Goal: Task Accomplishment & Management: Use online tool/utility

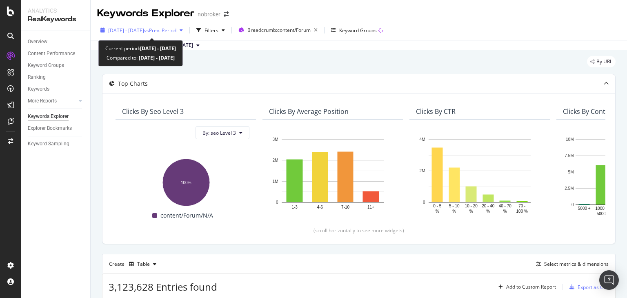
click at [139, 30] on span "[DATE] - [DATE]" at bounding box center [126, 30] width 36 height 7
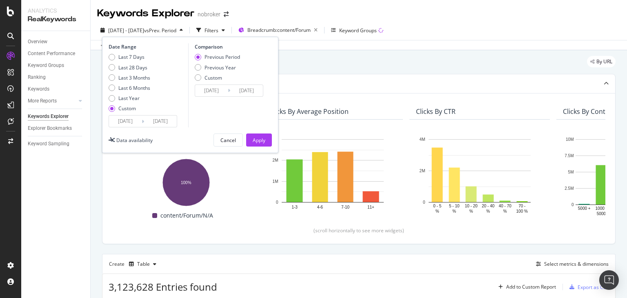
click at [153, 123] on input "[DATE]" at bounding box center [160, 120] width 33 height 11
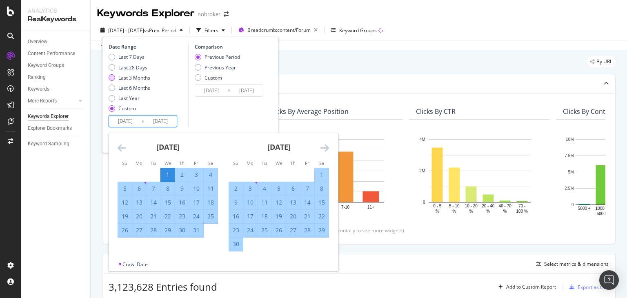
click at [131, 80] on div "Last 3 Months" at bounding box center [134, 77] width 32 height 7
type input "[DATE]"
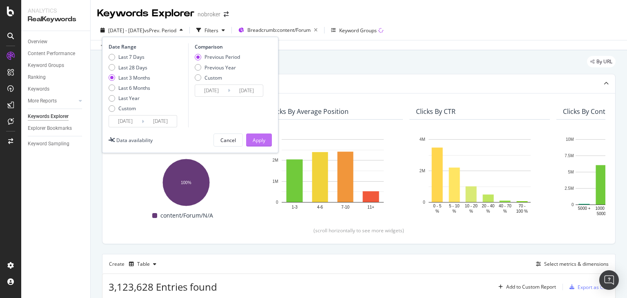
click at [257, 138] on div "Apply" at bounding box center [259, 140] width 13 height 7
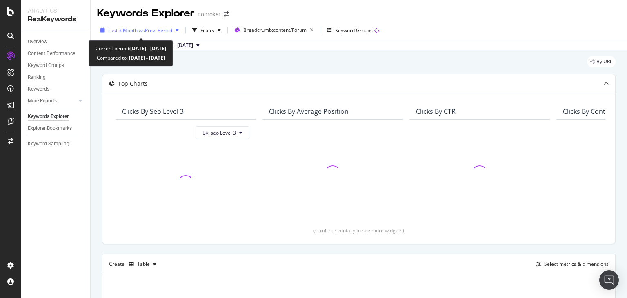
click at [158, 30] on span "vs Prev. Period" at bounding box center [156, 30] width 32 height 7
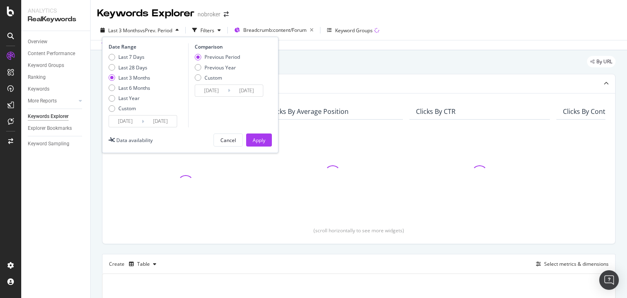
click at [158, 117] on input "[DATE]" at bounding box center [160, 120] width 33 height 11
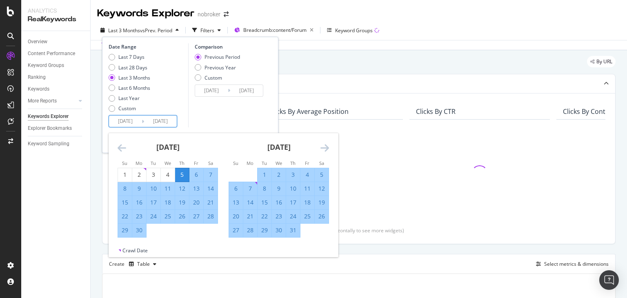
click at [118, 119] on input "[DATE]" at bounding box center [125, 120] width 33 height 11
click at [260, 173] on div "1" at bounding box center [264, 175] width 14 height 8
type input "[DATE]"
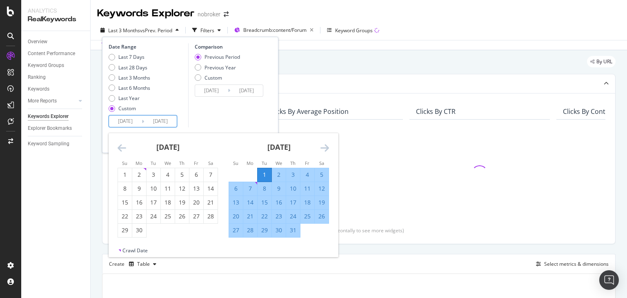
click at [327, 149] on icon "Move forward to switch to the next month." at bounding box center [324, 148] width 9 height 10
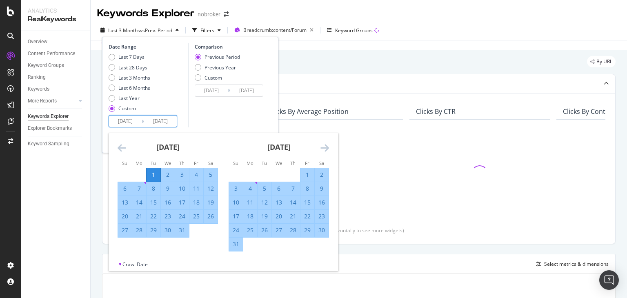
click at [163, 121] on input "[DATE]" at bounding box center [160, 120] width 33 height 11
click at [181, 231] on div "31" at bounding box center [182, 230] width 14 height 8
type input "[DATE]"
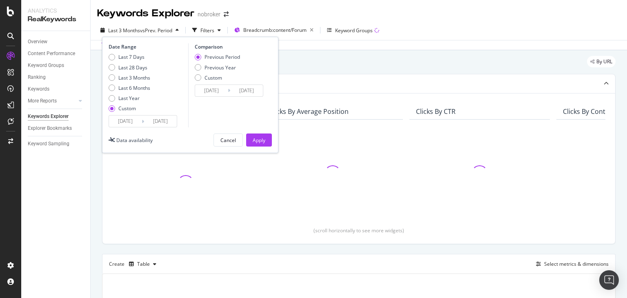
click at [164, 118] on input "[DATE]" at bounding box center [160, 120] width 33 height 11
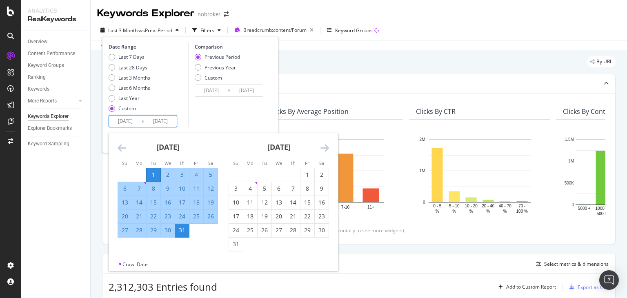
click at [236, 120] on div "Comparison Previous Period Previous Year Custom [DATE] Navigate forward to inte…" at bounding box center [227, 85] width 78 height 84
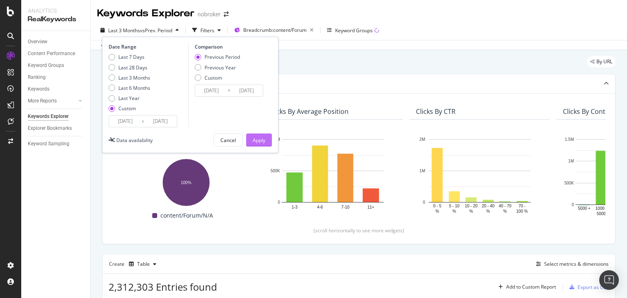
click at [257, 137] on div "Apply" at bounding box center [259, 140] width 13 height 7
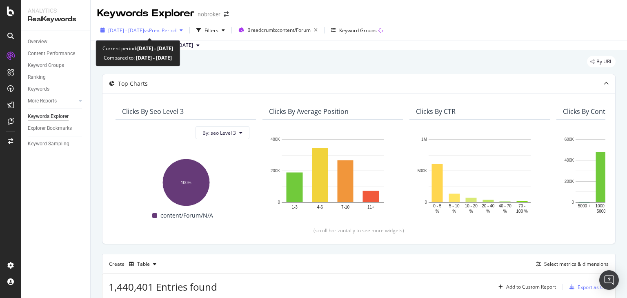
click at [175, 26] on div "[DATE] - [DATE] vs Prev. Period" at bounding box center [141, 30] width 89 height 12
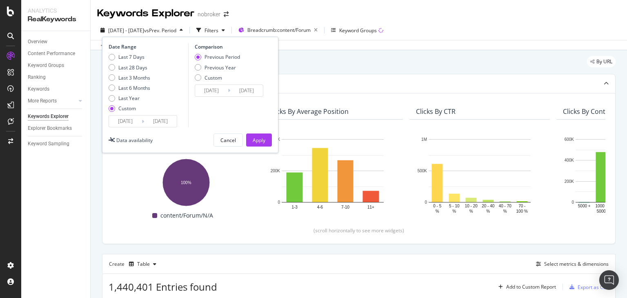
click at [113, 120] on input "[DATE]" at bounding box center [125, 120] width 33 height 11
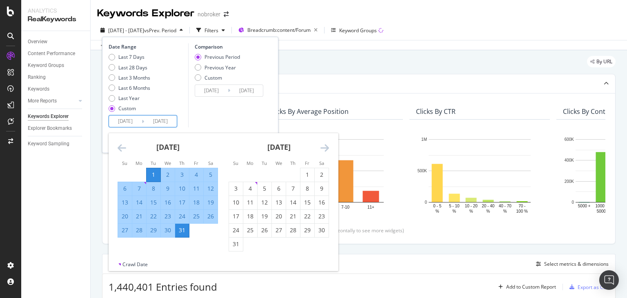
click at [223, 109] on div "Comparison Previous Period Previous Year Custom [DATE] Navigate forward to inte…" at bounding box center [227, 85] width 78 height 84
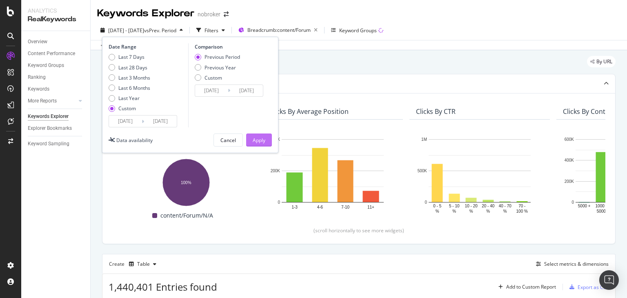
click at [262, 141] on div "Apply" at bounding box center [259, 140] width 13 height 7
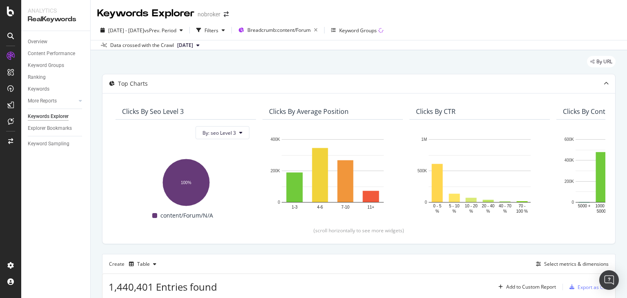
click at [193, 46] on span "[DATE]" at bounding box center [185, 45] width 16 height 7
click at [199, 72] on div "[DATE]" at bounding box center [187, 72] width 23 height 7
click at [222, 26] on div "Filters" at bounding box center [210, 30] width 35 height 12
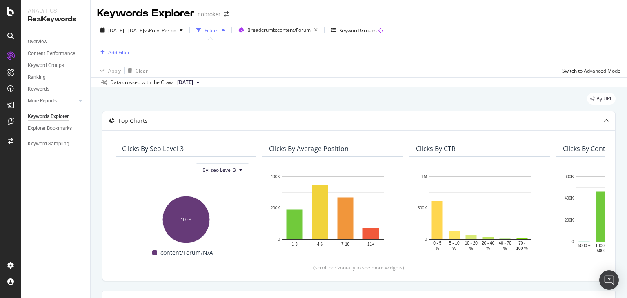
click at [119, 54] on div "Add Filter" at bounding box center [119, 52] width 22 height 7
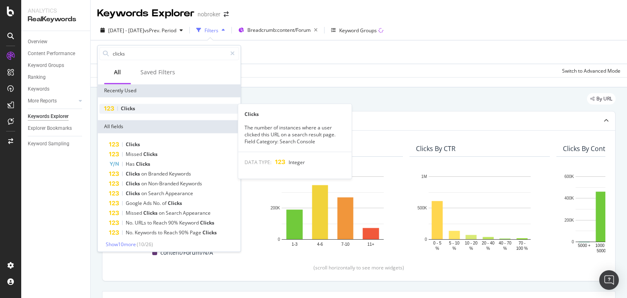
type input "clicks"
click at [121, 109] on span "Clicks" at bounding box center [128, 108] width 14 height 7
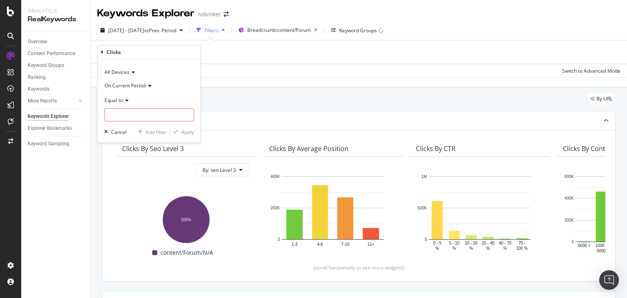
click at [119, 100] on span "Equal to" at bounding box center [113, 100] width 18 height 7
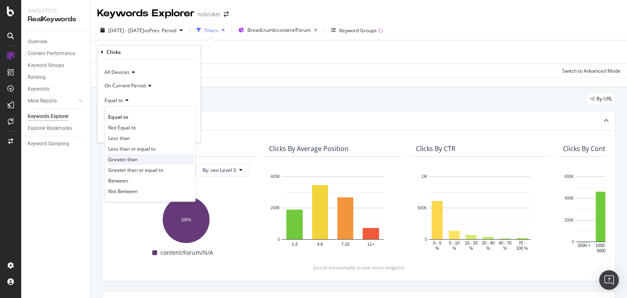
click at [133, 158] on span "Greater than" at bounding box center [122, 159] width 29 height 7
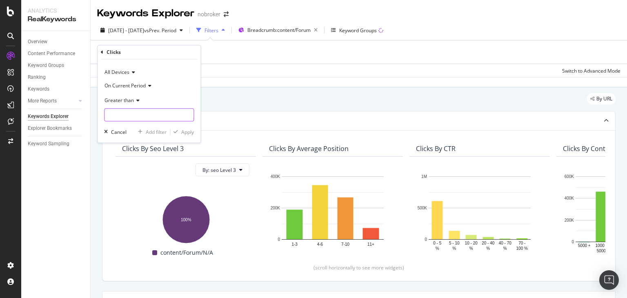
click at [121, 114] on input "number" at bounding box center [149, 115] width 90 height 13
type input "0"
click at [180, 131] on div "button" at bounding box center [175, 132] width 11 height 5
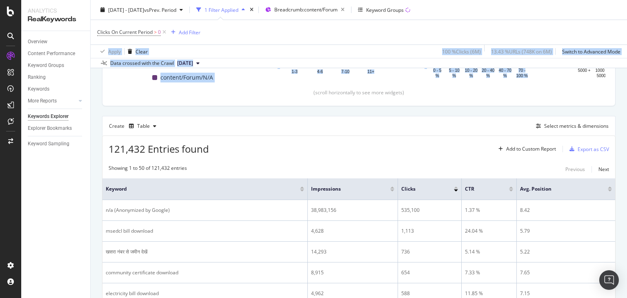
scroll to position [180, 0]
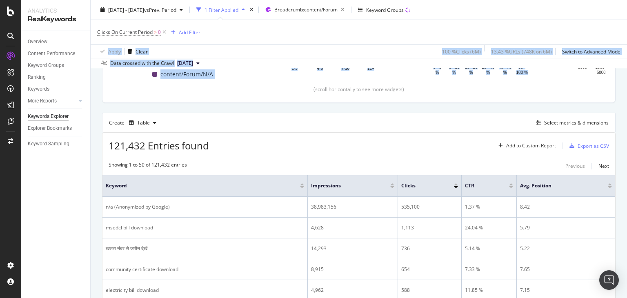
drag, startPoint x: 626, startPoint y: 41, endPoint x: 626, endPoint y: 76, distance: 35.1
click at [626, 76] on div "Keywords Explorer nobroker [DATE] - [DATE] vs Prev. Period 1 Filter Applied Bre…" at bounding box center [359, 149] width 536 height 298
click at [583, 146] on div "Export as CSV" at bounding box center [592, 145] width 31 height 7
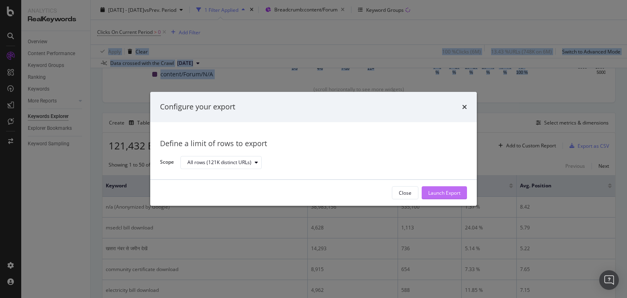
click at [450, 188] on div "Launch Export" at bounding box center [444, 193] width 32 height 12
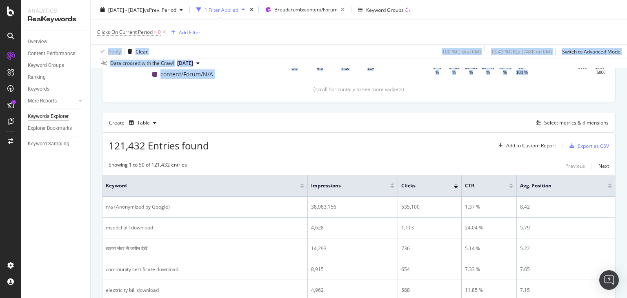
click at [228, 38] on div "Clicks On Current Period > 0 Add Filter" at bounding box center [358, 32] width 523 height 24
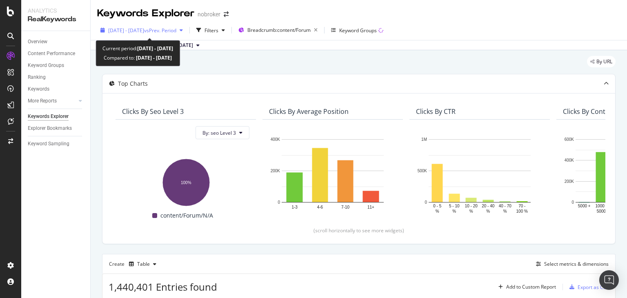
click at [144, 33] on span "[DATE] - [DATE]" at bounding box center [126, 30] width 36 height 7
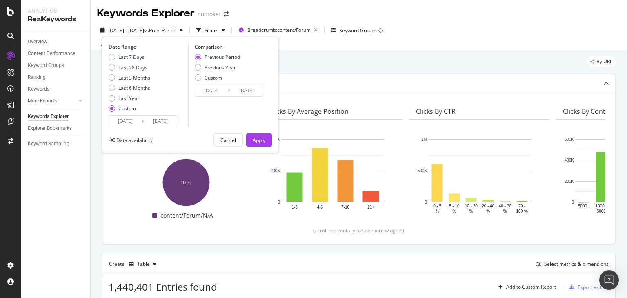
click at [120, 118] on input "[DATE]" at bounding box center [125, 120] width 33 height 11
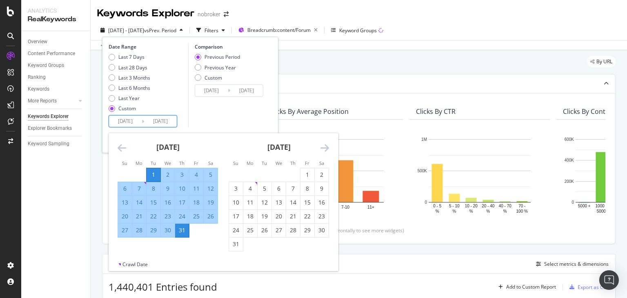
click at [119, 149] on icon "Move backward to switch to the previous month." at bounding box center [122, 148] width 9 height 10
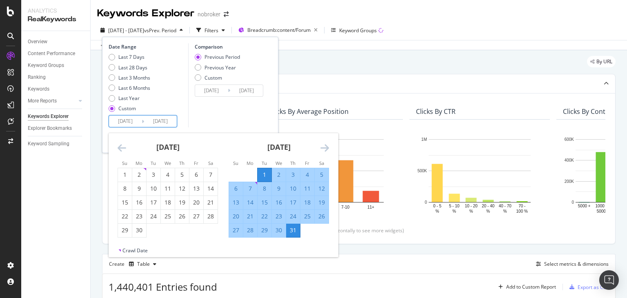
click at [121, 123] on input "[DATE]" at bounding box center [125, 120] width 33 height 11
click at [129, 177] on div "1" at bounding box center [125, 175] width 14 height 8
type input "2025/06/01"
type input "2025/04/01"
type input "[DATE]"
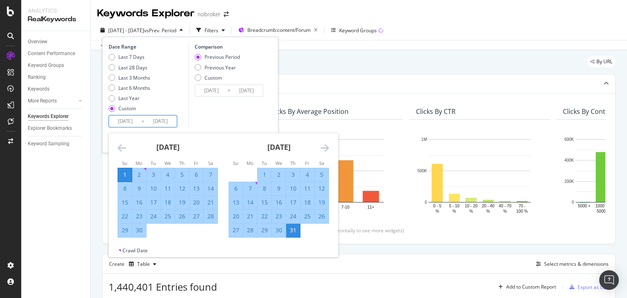
click at [160, 122] on input "[DATE]" at bounding box center [160, 120] width 33 height 11
click at [140, 229] on div "30" at bounding box center [139, 230] width 14 height 8
type input "[DATE]"
type input "2025/05/02"
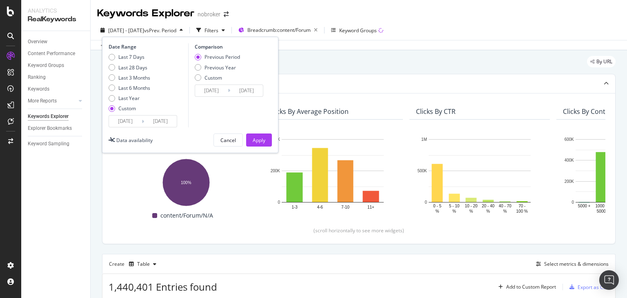
click at [128, 121] on input "2025/06/01" at bounding box center [125, 120] width 33 height 11
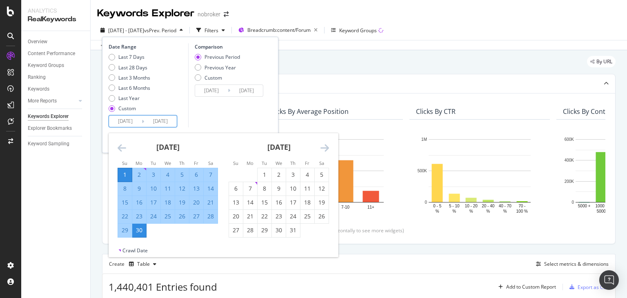
click at [323, 146] on icon "Move forward to switch to the next month." at bounding box center [324, 148] width 9 height 10
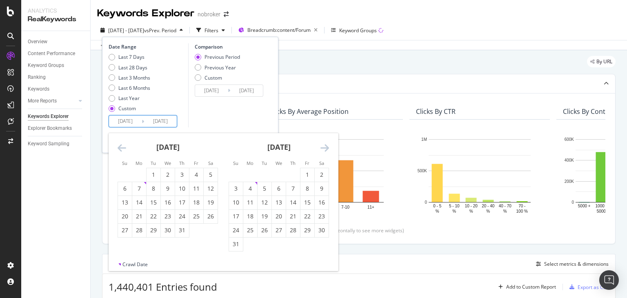
click at [118, 122] on input "2025/06/01" at bounding box center [125, 120] width 33 height 11
click at [313, 177] on div "1" at bounding box center [307, 175] width 14 height 8
type input "2025/08/01"
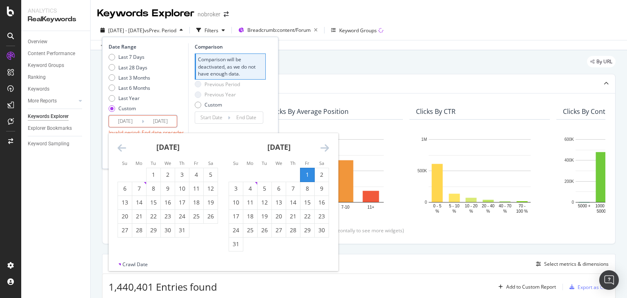
click at [168, 121] on input "[DATE]" at bounding box center [160, 120] width 33 height 11
click at [238, 243] on div "31" at bounding box center [236, 244] width 14 height 8
type input "2025/08/31"
type input "[DATE]"
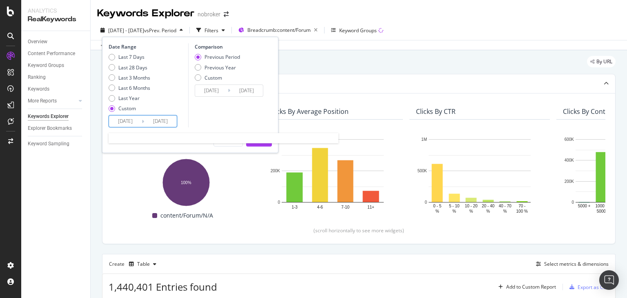
click at [164, 123] on input "2025/08/31" at bounding box center [160, 120] width 33 height 11
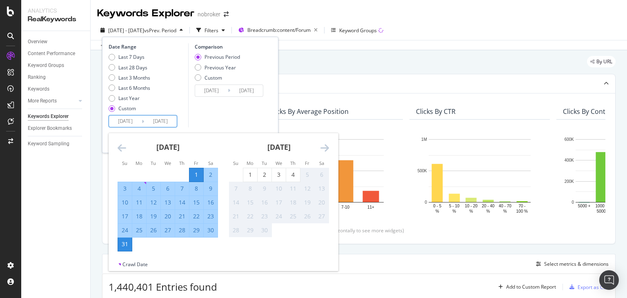
click at [247, 115] on div "Comparison Previous Period Previous Year Custom 2025/07/01 Navigate forward to …" at bounding box center [227, 85] width 78 height 84
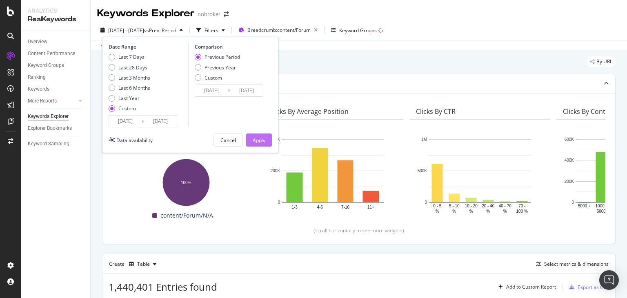
click at [259, 137] on div "Apply" at bounding box center [259, 140] width 13 height 7
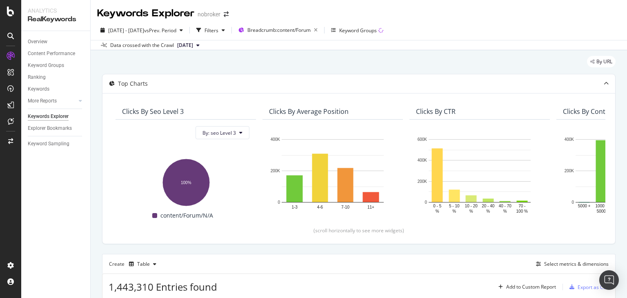
click at [193, 43] on span "[DATE]" at bounding box center [185, 45] width 16 height 7
click at [198, 59] on div "[DATE]" at bounding box center [187, 57] width 22 height 7
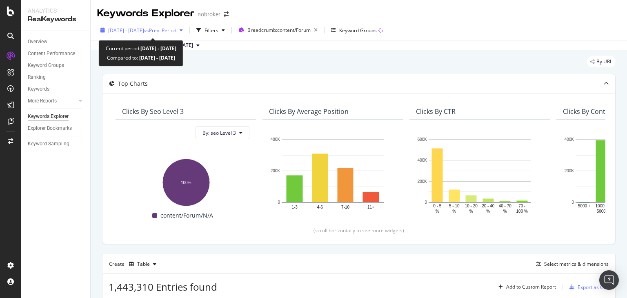
click at [144, 30] on span "2025 Aug. 1st - Aug. 31st" at bounding box center [126, 30] width 36 height 7
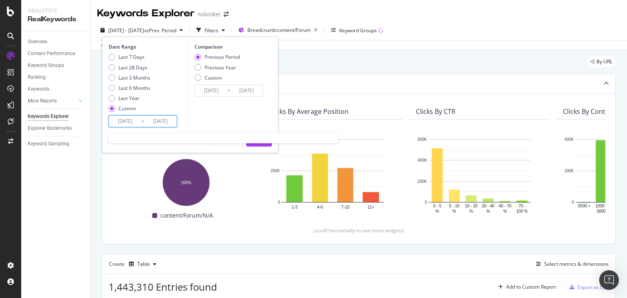
click at [126, 122] on input "2025/08/01" at bounding box center [125, 120] width 33 height 11
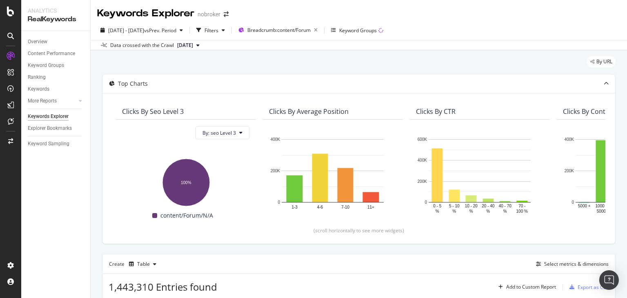
click at [333, 48] on div "Data crossed with the Crawl 2025 Aug. 4th" at bounding box center [359, 45] width 536 height 10
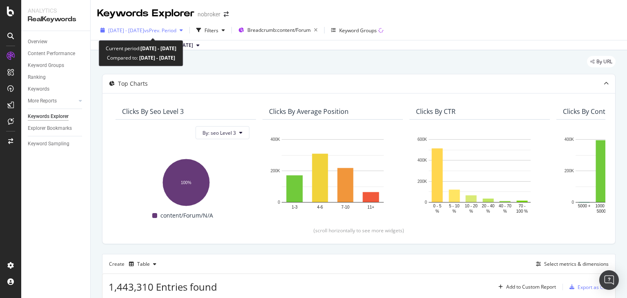
click at [144, 29] on span "2025 Aug. 1st - Aug. 31st" at bounding box center [126, 30] width 36 height 7
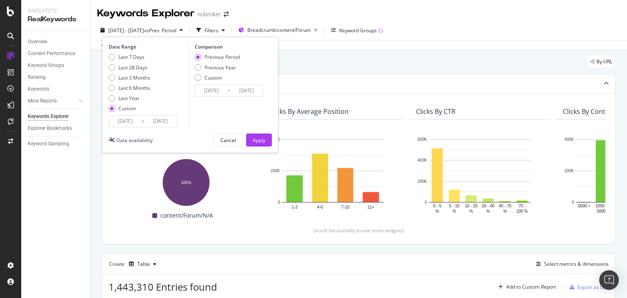
click at [156, 122] on input "2025/08/31" at bounding box center [160, 120] width 33 height 11
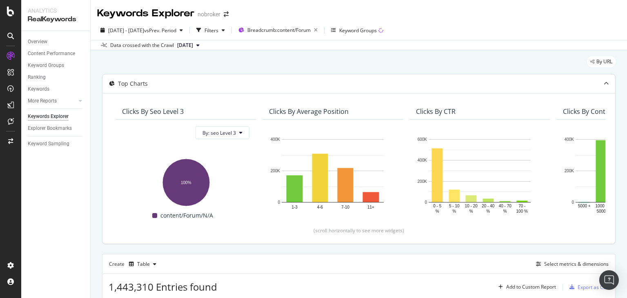
click at [313, 78] on div "Top Charts" at bounding box center [358, 83] width 512 height 19
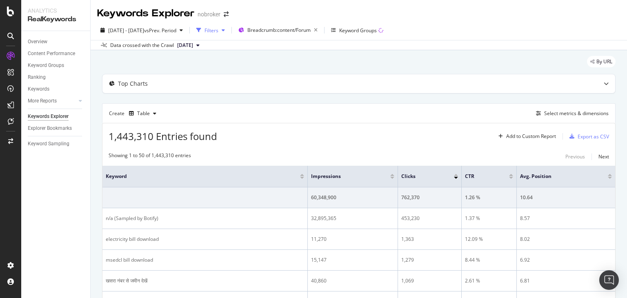
click at [218, 30] on div "Filters" at bounding box center [211, 30] width 14 height 7
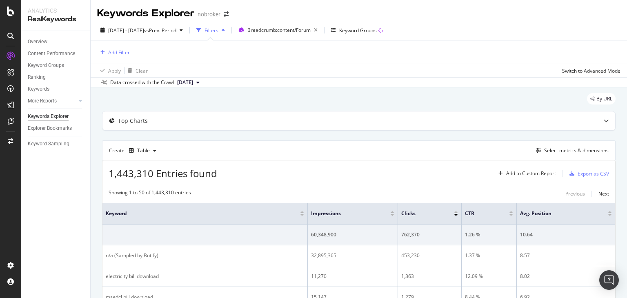
click at [116, 51] on div "Add Filter" at bounding box center [119, 52] width 22 height 7
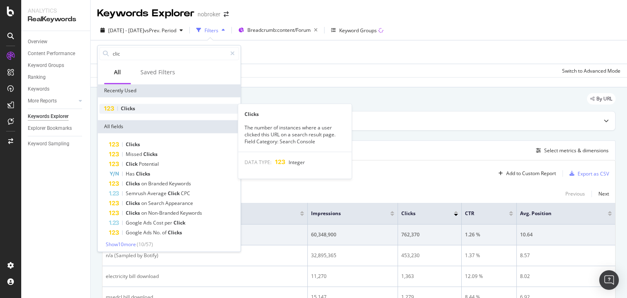
type input "clic"
click at [120, 108] on div "Clicks" at bounding box center [169, 109] width 140 height 10
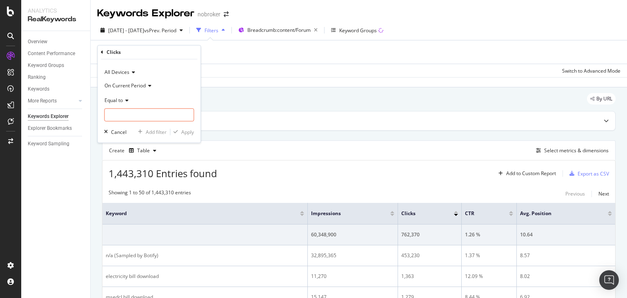
click at [116, 102] on span "Equal to" at bounding box center [113, 100] width 18 height 7
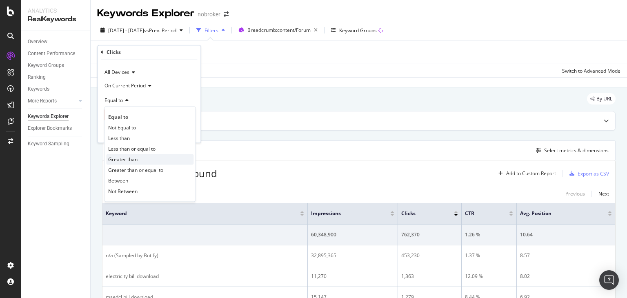
click at [126, 156] on span "Greater than" at bounding box center [122, 159] width 29 height 7
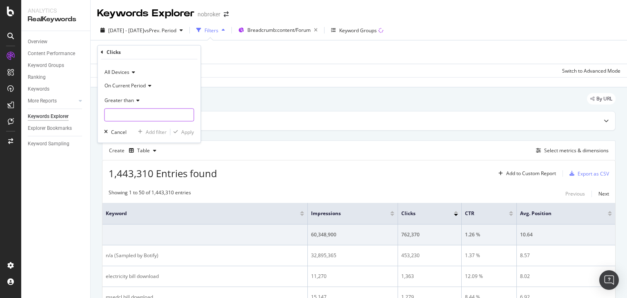
click at [121, 113] on input "number" at bounding box center [149, 115] width 90 height 13
type input "0"
click at [185, 134] on div "Apply" at bounding box center [187, 132] width 13 height 7
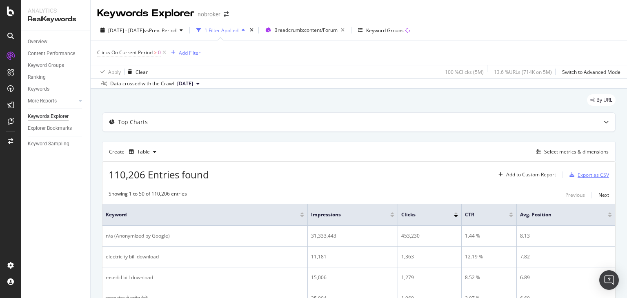
click at [588, 172] on div "Export as CSV" at bounding box center [592, 174] width 31 height 7
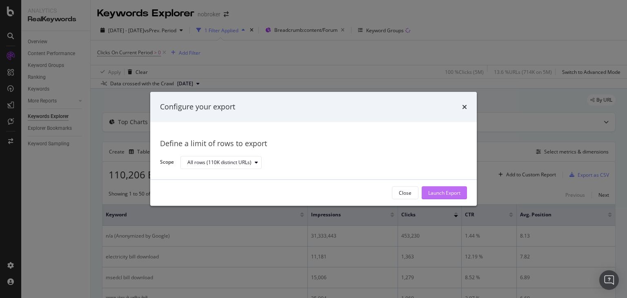
click at [449, 194] on div "Launch Export" at bounding box center [444, 192] width 32 height 7
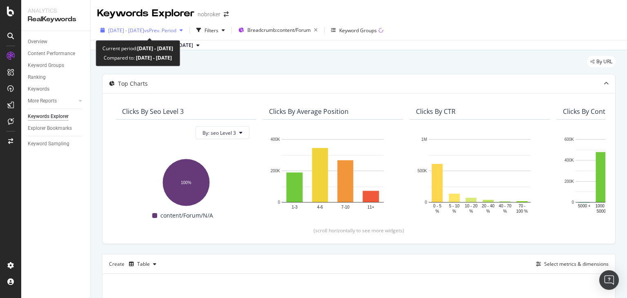
click at [144, 31] on span "[DATE] - [DATE]" at bounding box center [126, 30] width 36 height 7
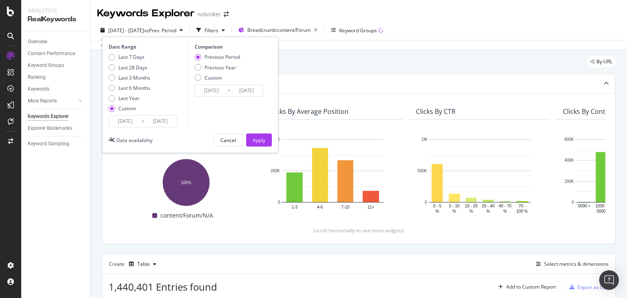
click at [156, 118] on input "[DATE]" at bounding box center [160, 120] width 33 height 11
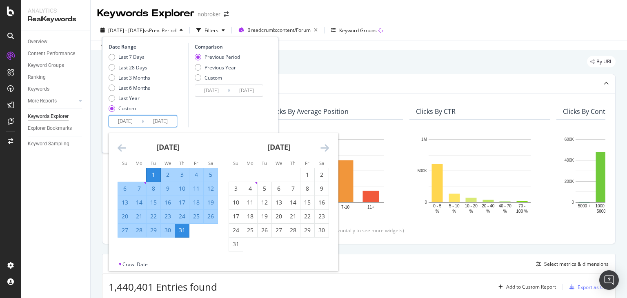
click at [120, 144] on icon "Move backward to switch to the previous month." at bounding box center [122, 148] width 9 height 10
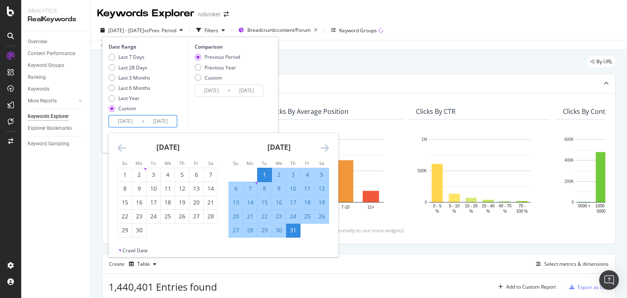
click at [120, 122] on input "[DATE]" at bounding box center [125, 120] width 33 height 11
click at [124, 177] on div "1" at bounding box center [125, 175] width 14 height 8
type input "2025/06/01"
type input "2025/04/01"
type input "[DATE]"
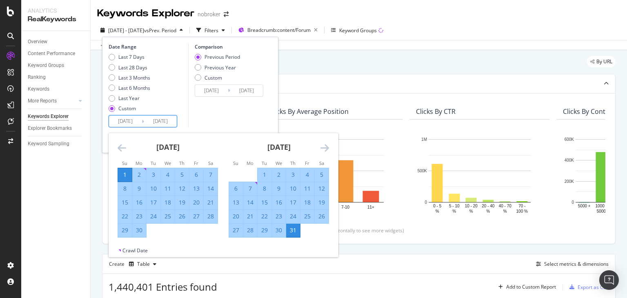
click at [157, 118] on input "[DATE]" at bounding box center [160, 120] width 33 height 11
click at [139, 230] on div "30" at bounding box center [139, 230] width 14 height 8
type input "[DATE]"
type input "2025/05/02"
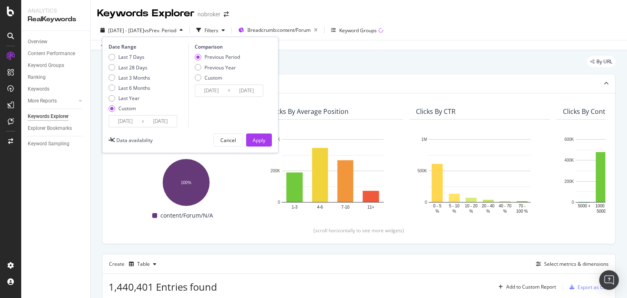
click at [165, 123] on input "[DATE]" at bounding box center [160, 120] width 33 height 11
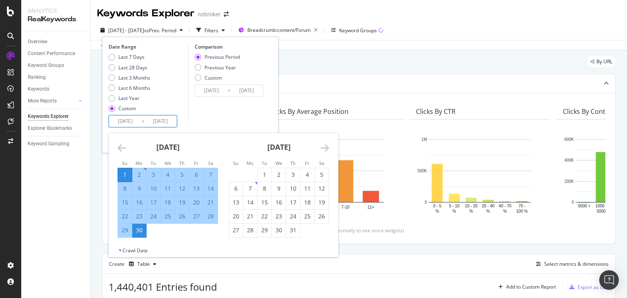
click at [210, 124] on div "Comparison Previous Period Previous Year Custom 2025/05/02 Navigate forward to …" at bounding box center [227, 85] width 78 height 84
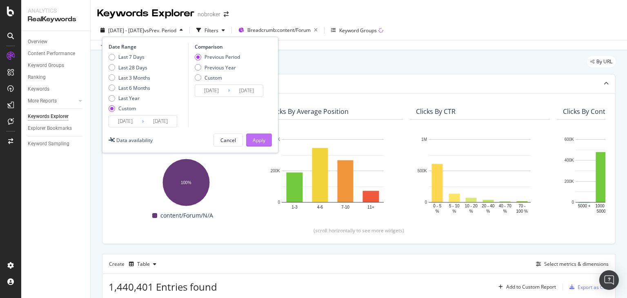
click at [255, 138] on div "Apply" at bounding box center [259, 140] width 13 height 7
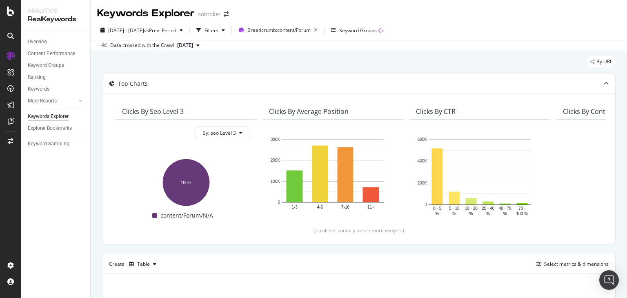
click at [193, 43] on span "[DATE]" at bounding box center [185, 45] width 16 height 7
click at [198, 73] on div "[DATE]" at bounding box center [187, 72] width 23 height 7
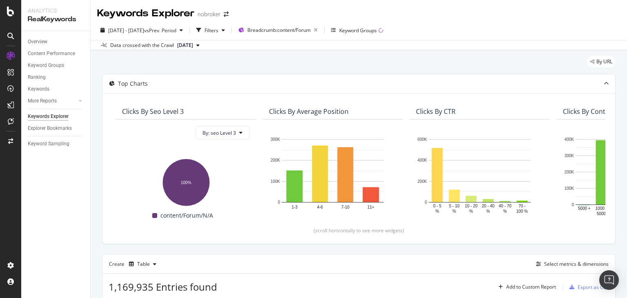
click at [192, 45] on span "[DATE]" at bounding box center [185, 45] width 16 height 7
click at [297, 56] on div "By URL" at bounding box center [358, 65] width 513 height 18
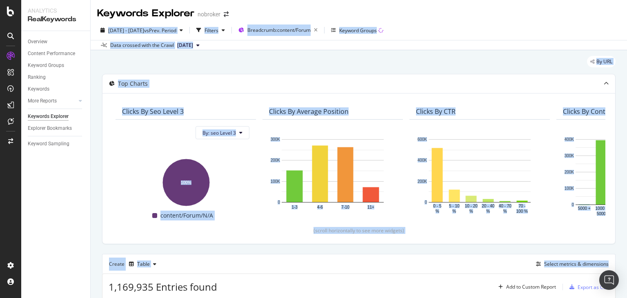
drag, startPoint x: 626, startPoint y: 89, endPoint x: 626, endPoint y: 16, distance: 73.0
click at [626, 16] on div "Keywords Explorer nobroker 2025 Jun. 1st - Jun. 30th vs Prev. Period Filters Br…" at bounding box center [359, 149] width 536 height 298
click at [247, 57] on div "By URL" at bounding box center [358, 65] width 513 height 18
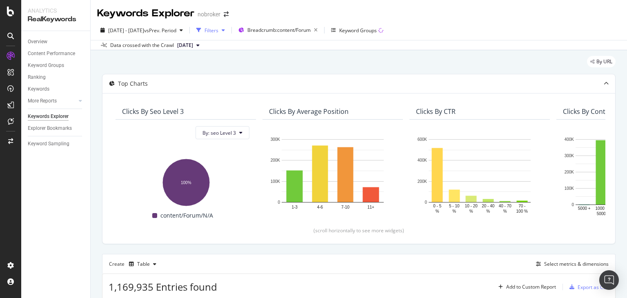
click at [218, 29] on div "Filters" at bounding box center [211, 30] width 14 height 7
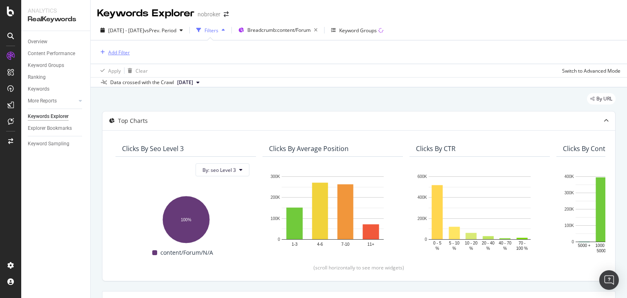
click at [108, 53] on div "Add Filter" at bounding box center [119, 52] width 22 height 7
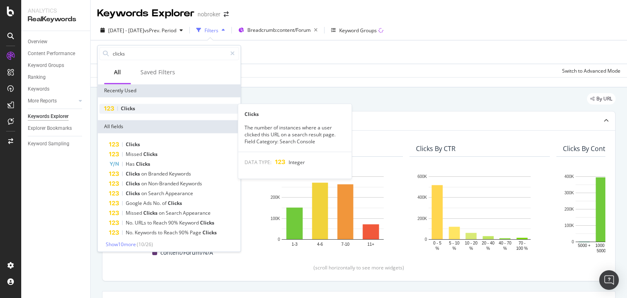
type input "clicks"
click at [125, 104] on div "Clicks" at bounding box center [169, 109] width 140 height 10
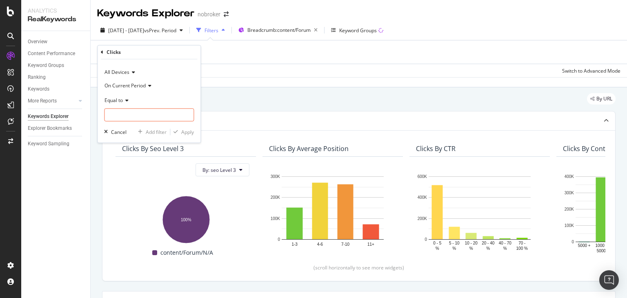
click at [130, 85] on span "On Current Period" at bounding box center [124, 85] width 41 height 7
click at [146, 86] on span "On Current Period" at bounding box center [124, 85] width 41 height 7
click at [131, 117] on input "number" at bounding box center [149, 115] width 90 height 13
click at [119, 101] on span "Equal to" at bounding box center [113, 100] width 18 height 7
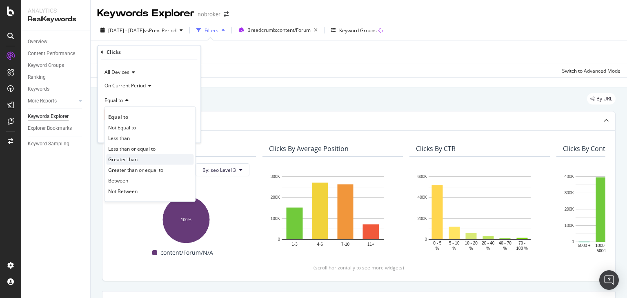
click at [126, 156] on span "Greater than" at bounding box center [122, 159] width 29 height 7
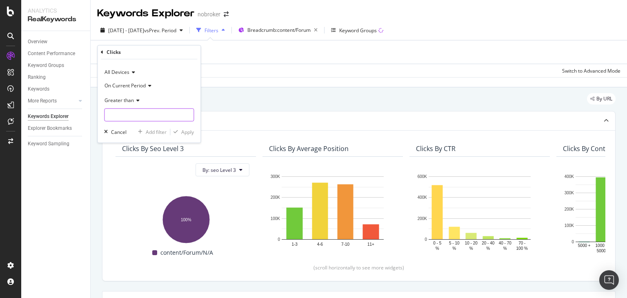
click at [118, 116] on input "number" at bounding box center [149, 115] width 90 height 13
type input "0"
click at [188, 133] on div "Apply" at bounding box center [187, 132] width 13 height 7
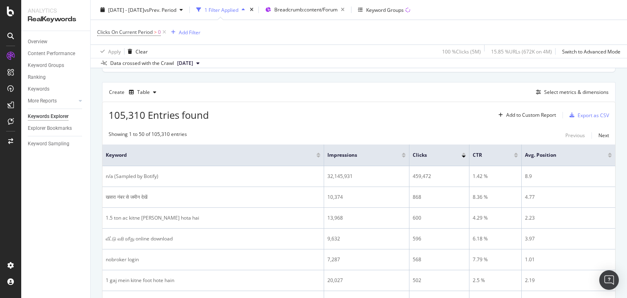
scroll to position [213, 0]
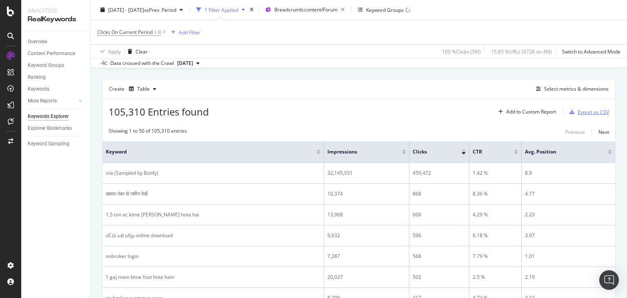
click at [579, 109] on div "Export as CSV" at bounding box center [592, 112] width 31 height 7
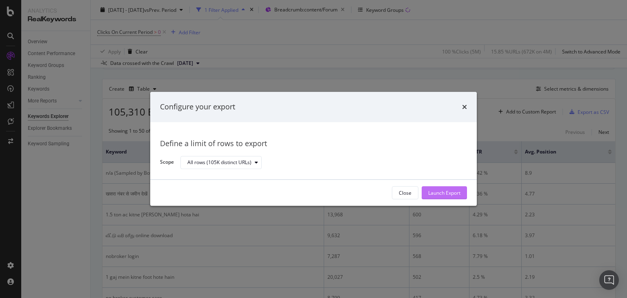
click at [438, 193] on div "Launch Export" at bounding box center [444, 192] width 32 height 7
